Goal: Find specific page/section: Find specific page/section

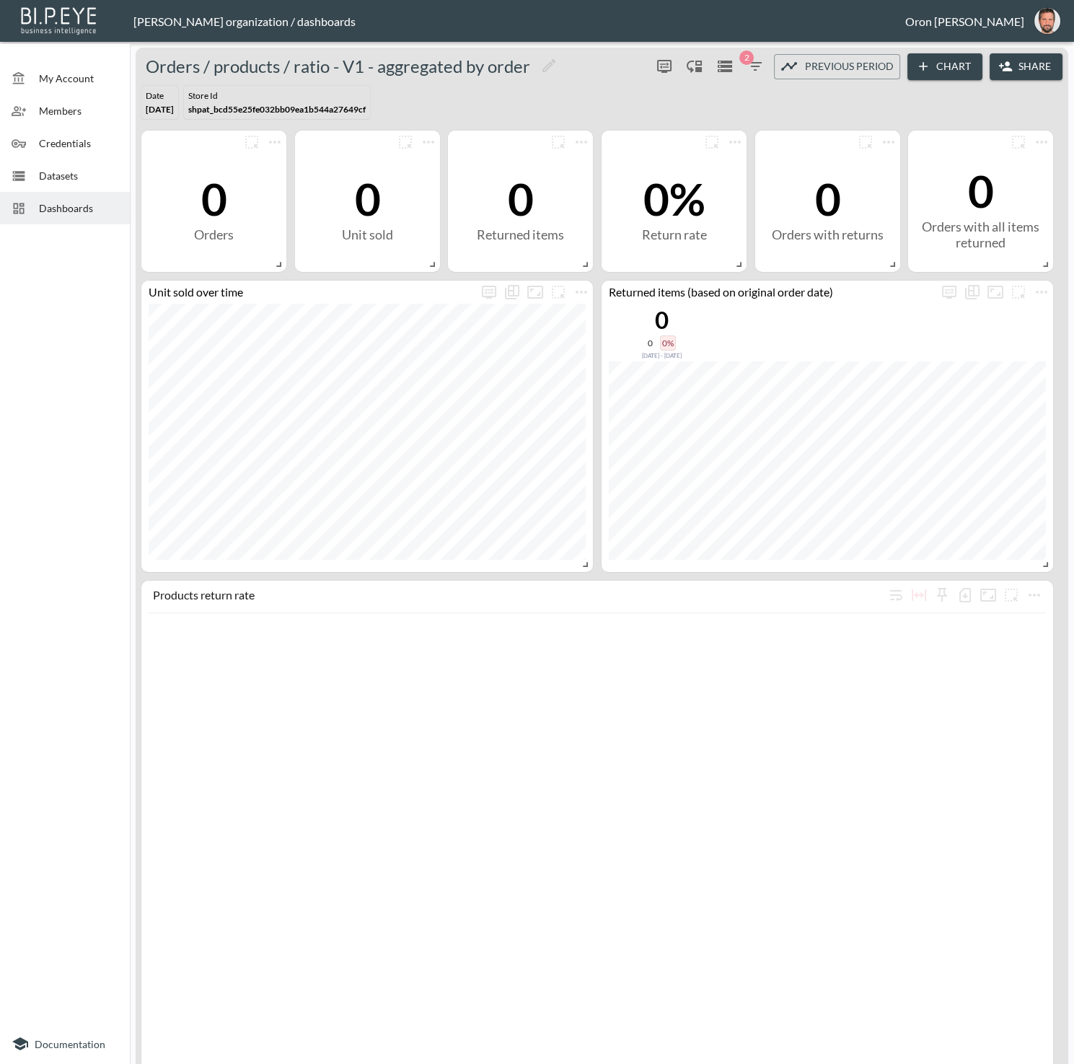
drag, startPoint x: 35, startPoint y: 175, endPoint x: 101, endPoint y: 164, distance: 66.6
click at [35, 175] on div at bounding box center [25, 176] width 27 height 14
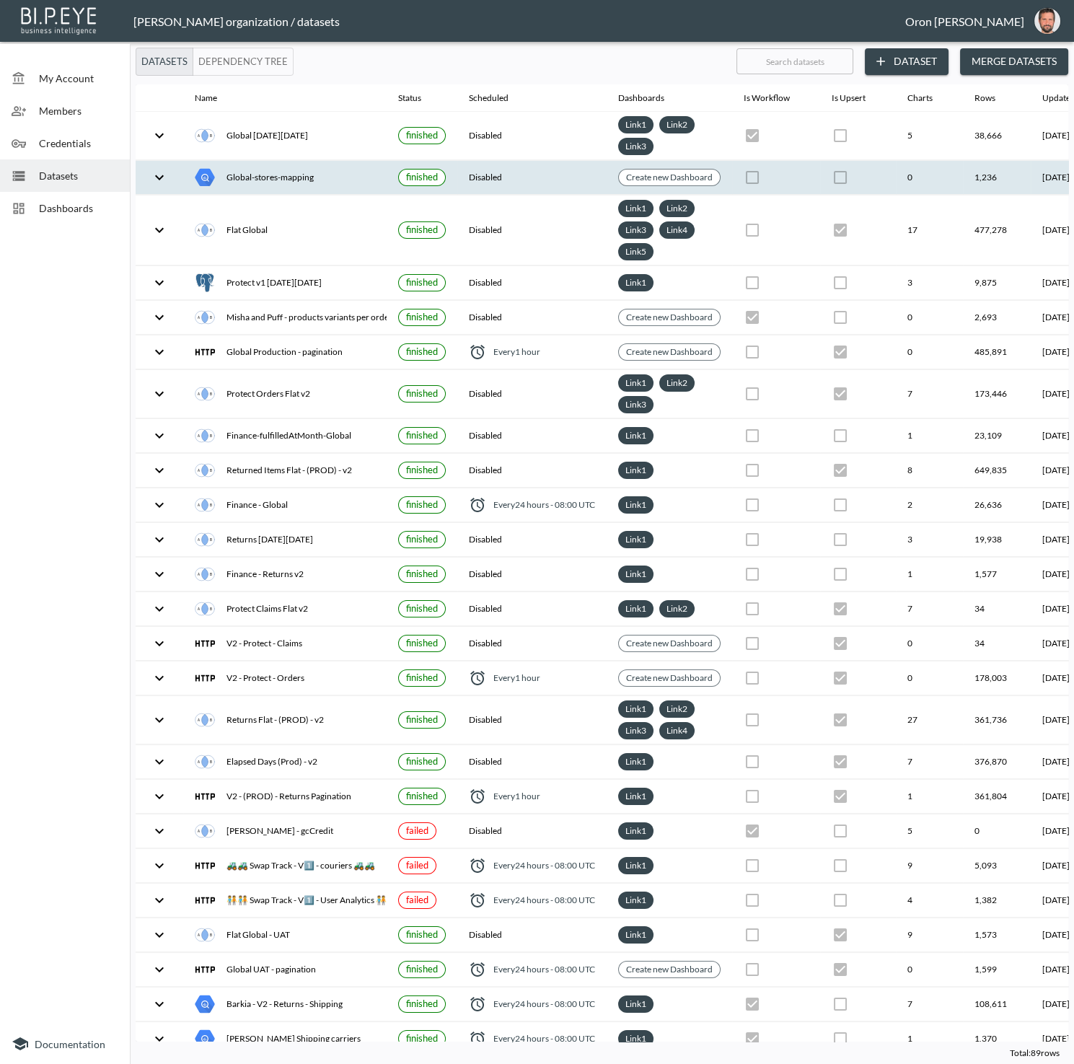
click at [285, 172] on div "Global-stores-mapping" at bounding box center [285, 177] width 180 height 20
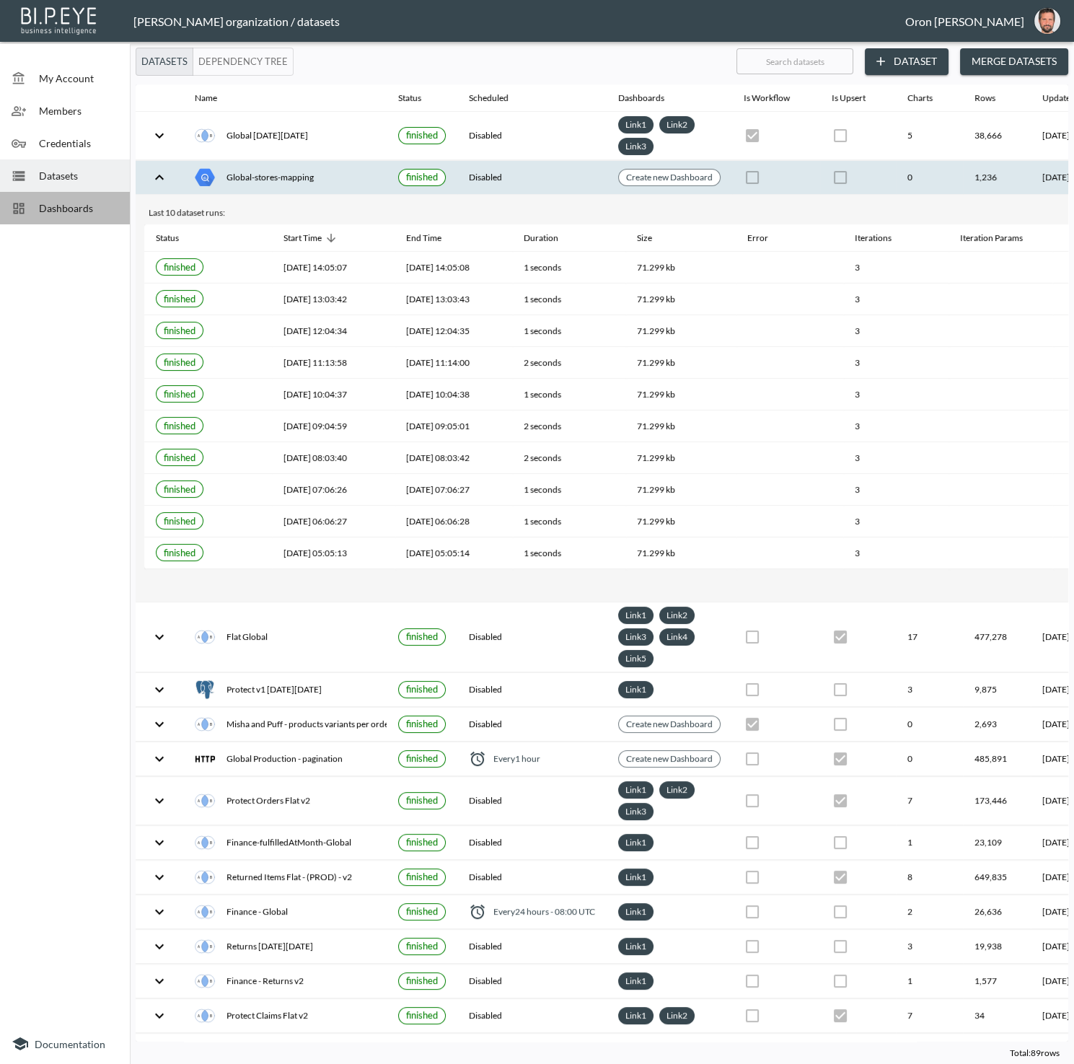
click at [71, 203] on span "Dashboards" at bounding box center [78, 208] width 79 height 15
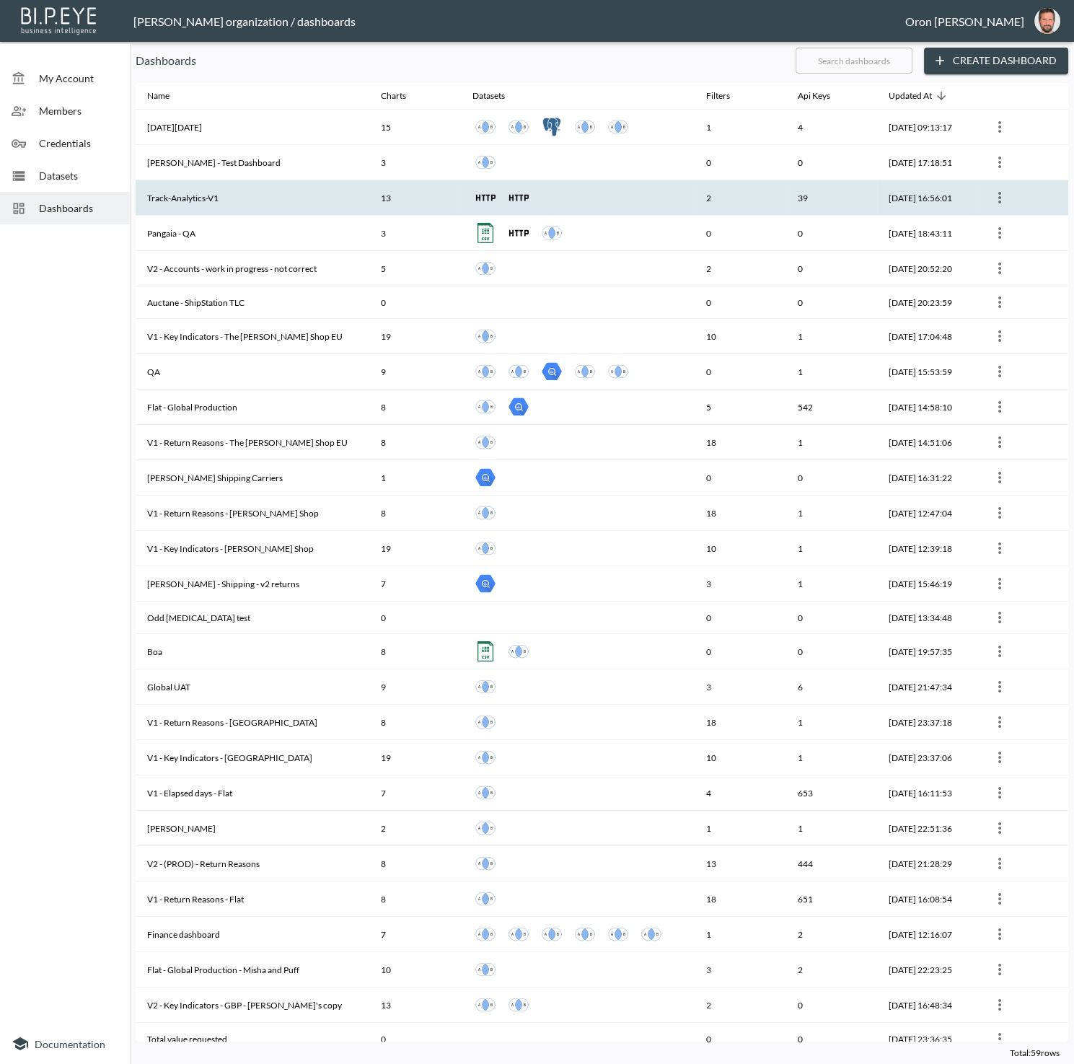
click at [278, 193] on th "Track-Analytics-V1" at bounding box center [253, 197] width 234 height 35
